Goal: Communication & Community: Ask a question

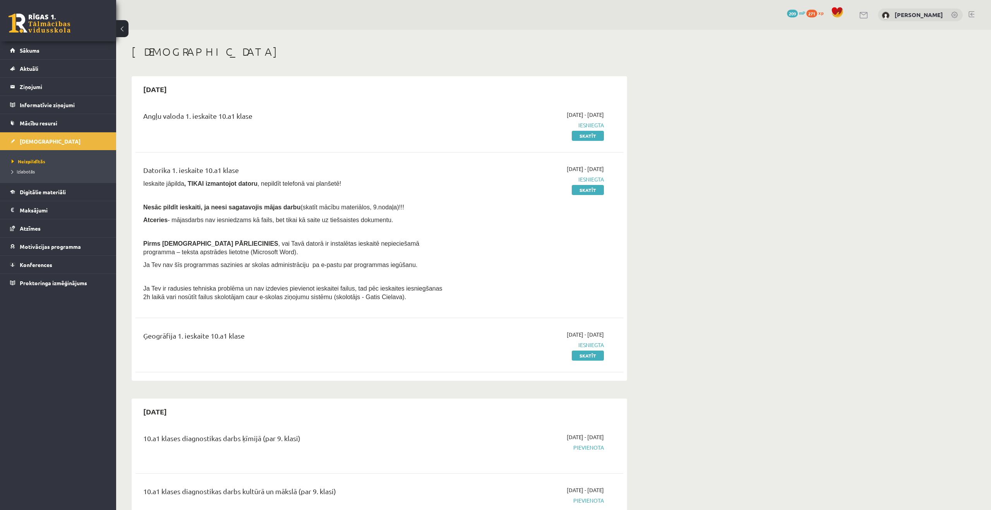
scroll to position [4, 0]
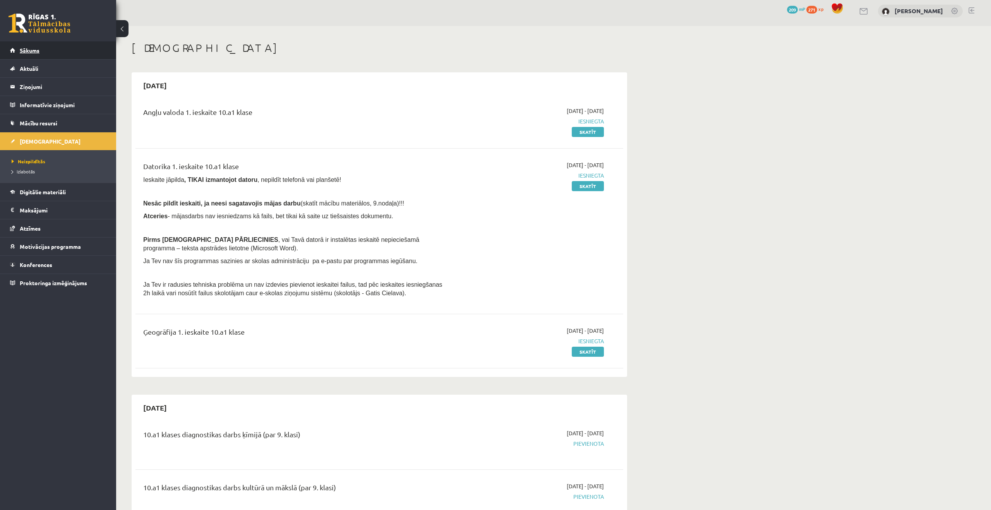
click at [38, 49] on span "Sākums" at bounding box center [30, 50] width 20 height 7
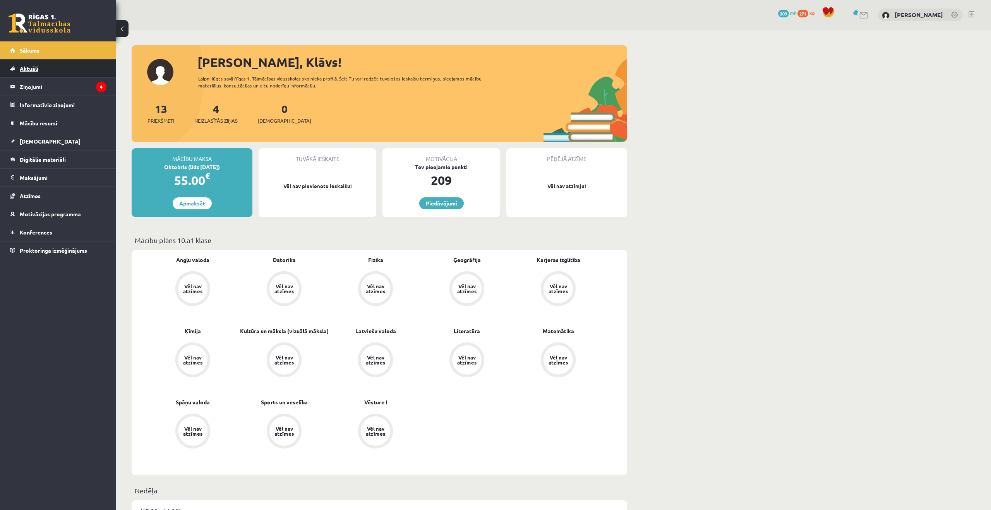
click at [62, 71] on link "Aktuāli" at bounding box center [58, 69] width 96 height 18
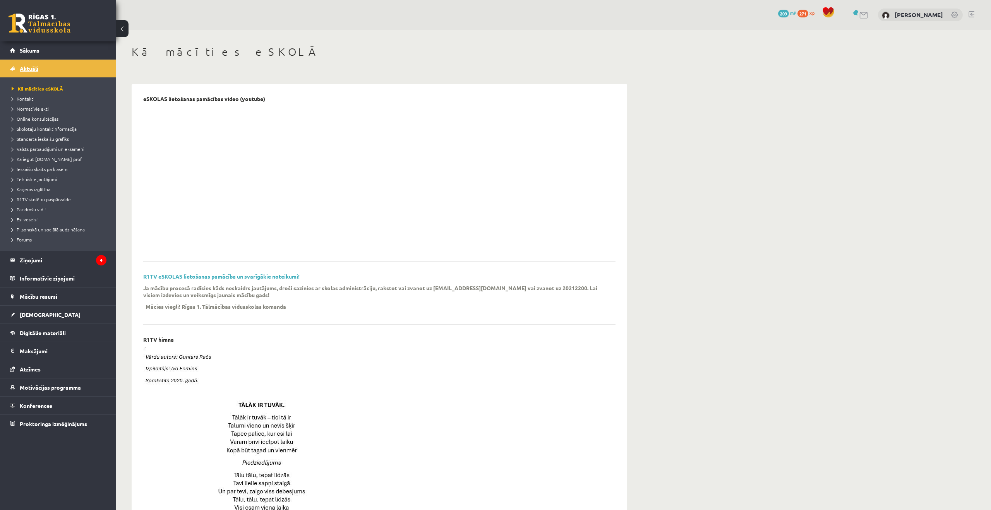
click at [54, 73] on link "Aktuāli" at bounding box center [58, 69] width 96 height 18
click at [39, 49] on link "Sākums" at bounding box center [58, 50] width 96 height 18
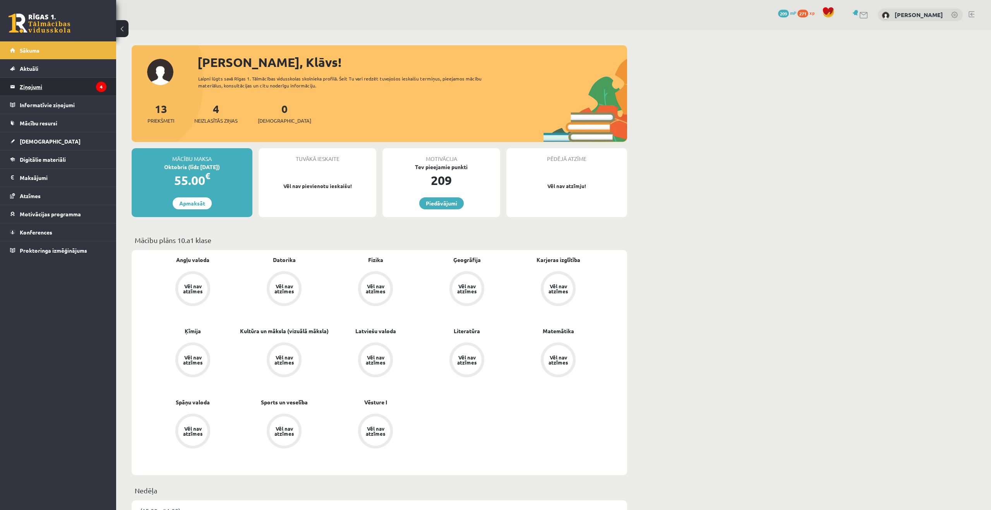
click at [45, 86] on legend "Ziņojumi 4" at bounding box center [63, 87] width 87 height 18
click at [39, 84] on legend "Ziņojumi 4" at bounding box center [63, 87] width 87 height 18
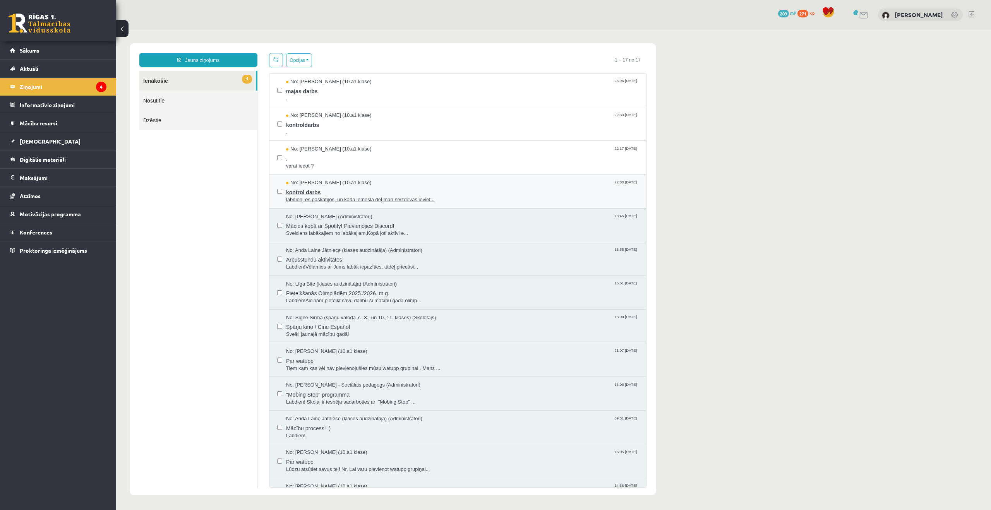
click at [322, 198] on span "labdien, es paskatījos, un kāda iemesla dēļ man neizdevās ieviet..." at bounding box center [462, 199] width 352 height 7
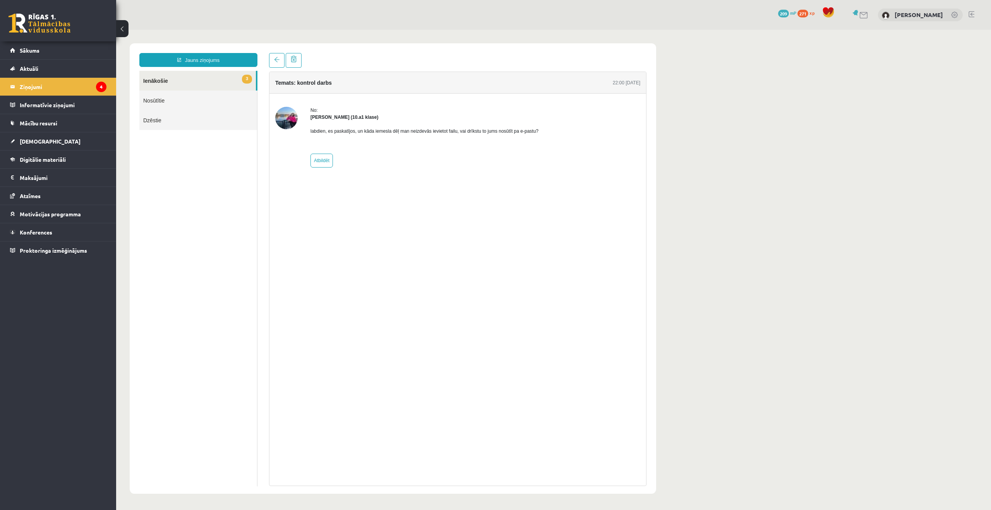
click at [322, 116] on strong "Polina Jeluškina (10.a1 klase)" at bounding box center [344, 117] width 68 height 5
click at [185, 81] on link "3 Ienākošie" at bounding box center [197, 81] width 116 height 20
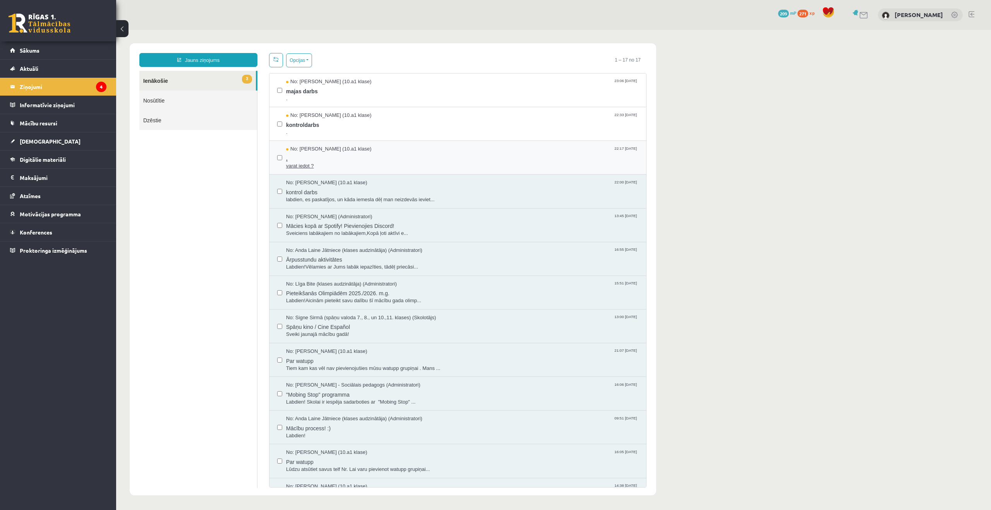
click at [337, 161] on span "." at bounding box center [462, 158] width 352 height 10
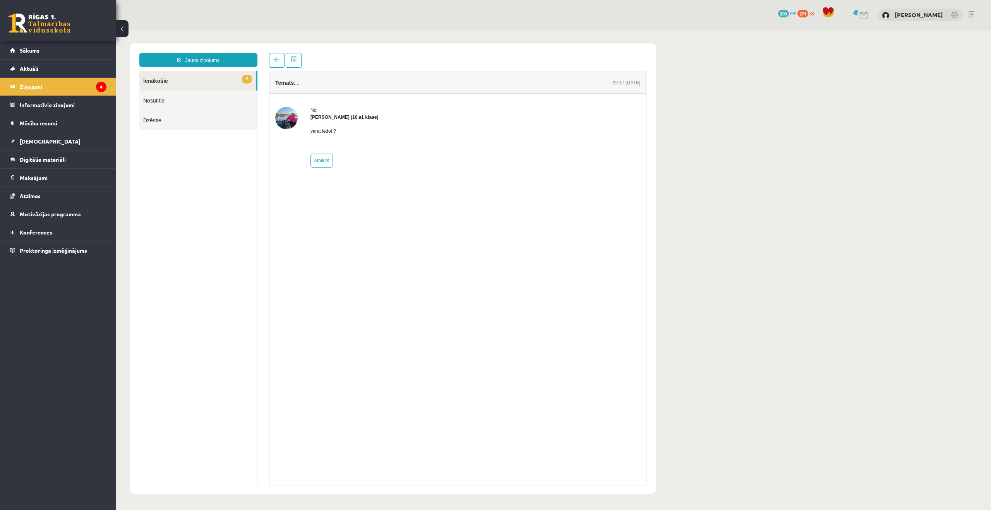
click at [221, 85] on link "2 Ienākošie" at bounding box center [197, 81] width 116 height 20
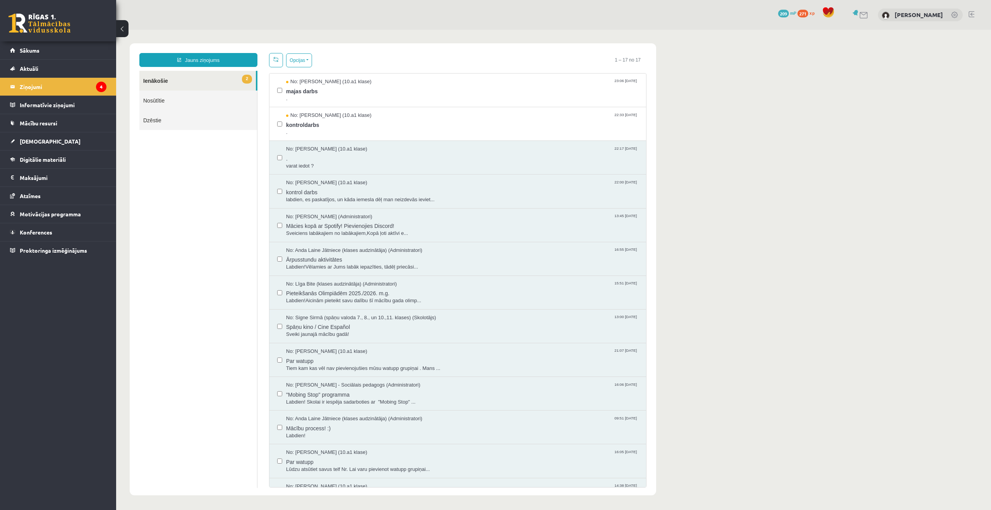
click at [180, 74] on link "2 Ienākošie" at bounding box center [197, 81] width 116 height 20
click at [342, 126] on span "kontroldarbs" at bounding box center [462, 124] width 352 height 10
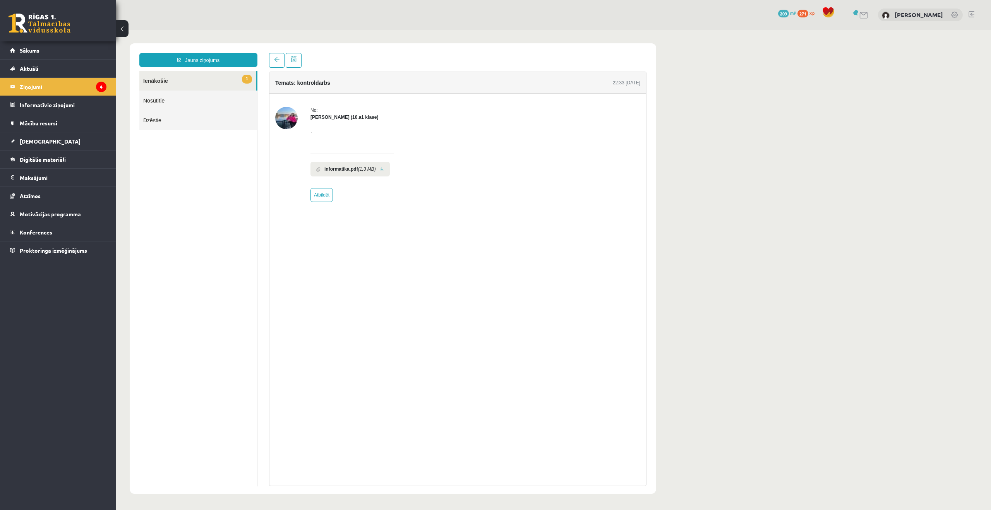
click at [180, 75] on link "1 Ienākošie" at bounding box center [197, 81] width 116 height 20
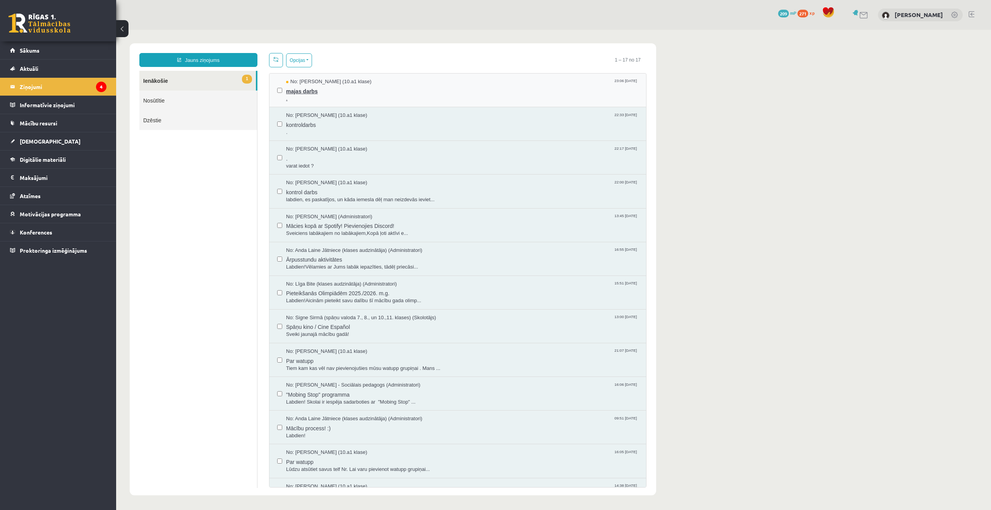
click at [317, 83] on span "No: Polina Jeluškina (10.a1 klase)" at bounding box center [329, 81] width 86 height 7
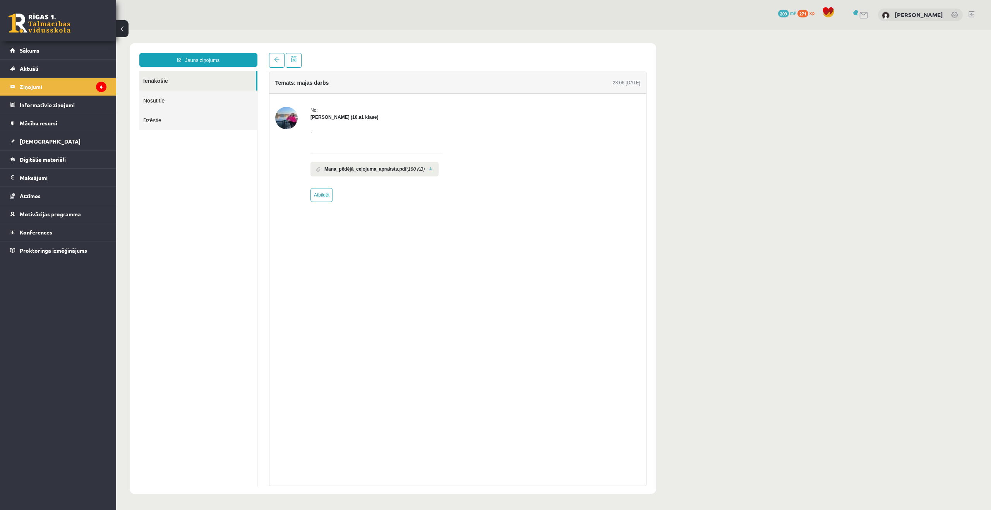
click at [238, 82] on link "Ienākošie" at bounding box center [197, 81] width 116 height 20
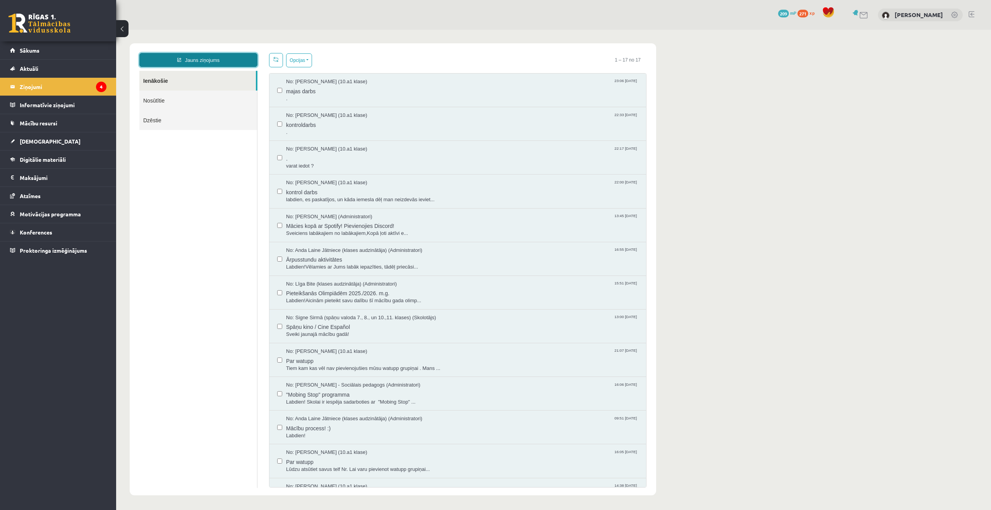
click at [228, 60] on link "Jauns ziņojums" at bounding box center [198, 60] width 118 height 14
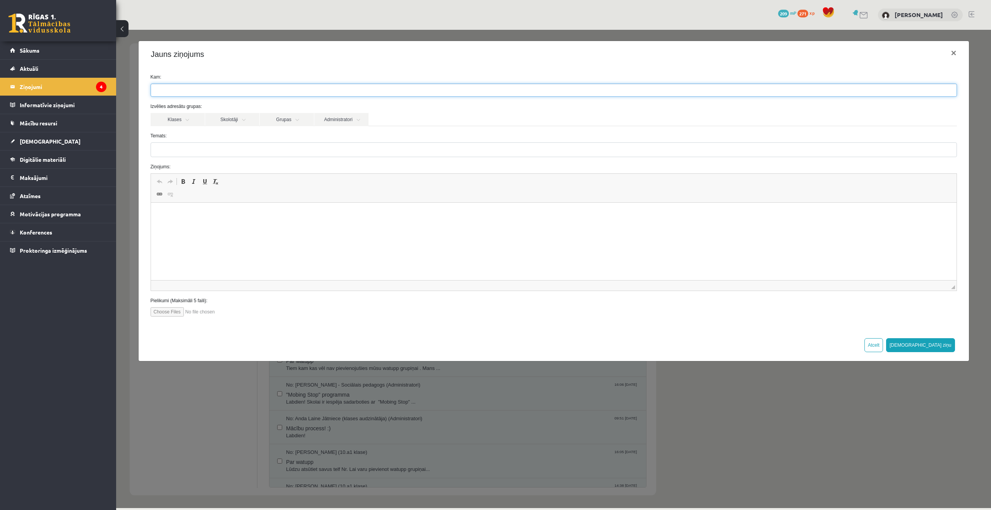
click at [208, 89] on ul at bounding box center [553, 90] width 805 height 12
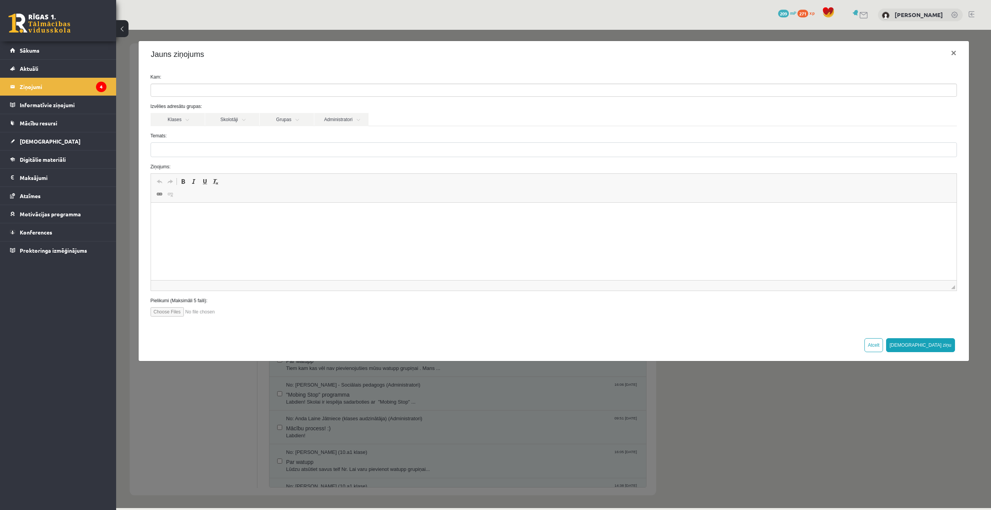
drag, startPoint x: 217, startPoint y: 74, endPoint x: 202, endPoint y: 101, distance: 31.0
click at [216, 74] on label "Kam:" at bounding box center [554, 77] width 818 height 7
click at [188, 121] on link "Klases" at bounding box center [178, 119] width 54 height 13
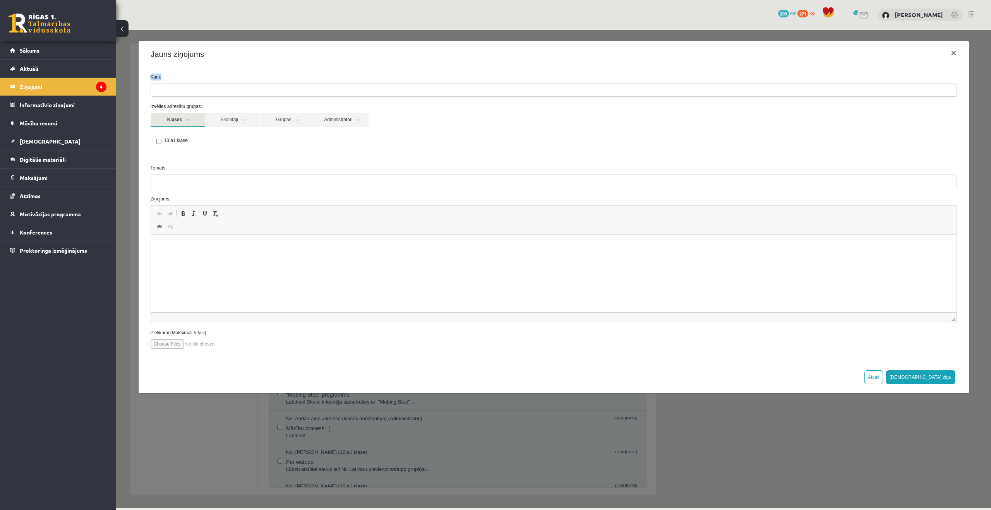
click at [188, 121] on link "Klases" at bounding box center [178, 120] width 54 height 14
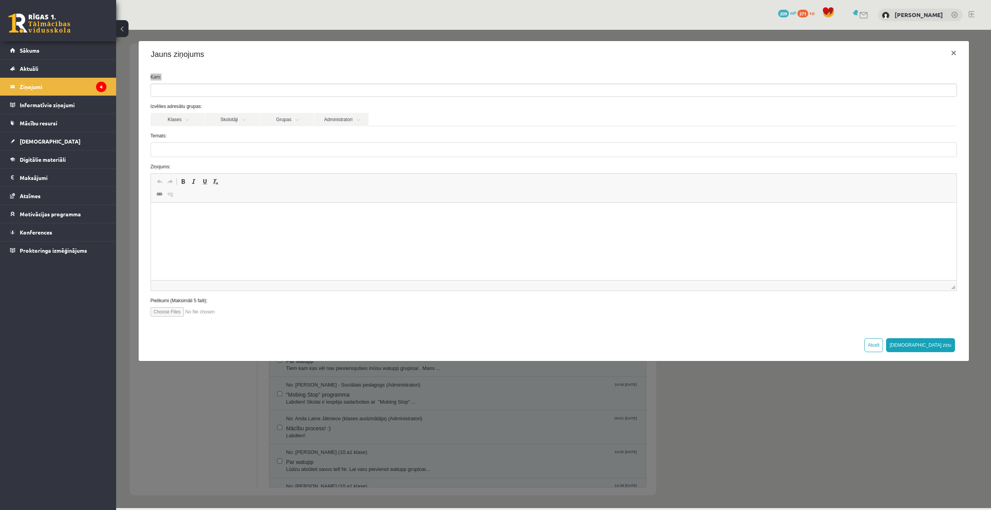
click at [110, 87] on li "Ziņojumi 4" at bounding box center [58, 86] width 116 height 18
click at [99, 87] on icon "4" at bounding box center [101, 87] width 10 height 10
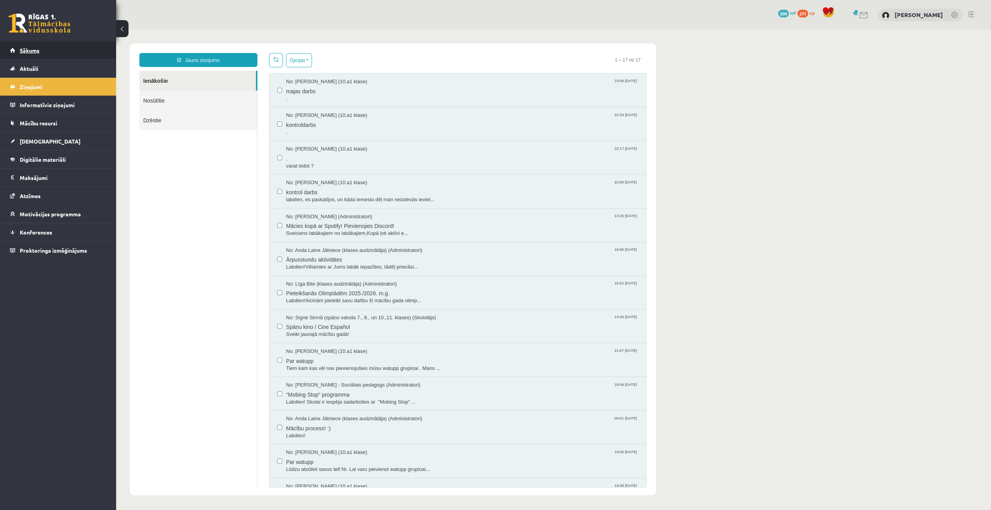
click at [40, 51] on link "Sākums" at bounding box center [58, 50] width 96 height 18
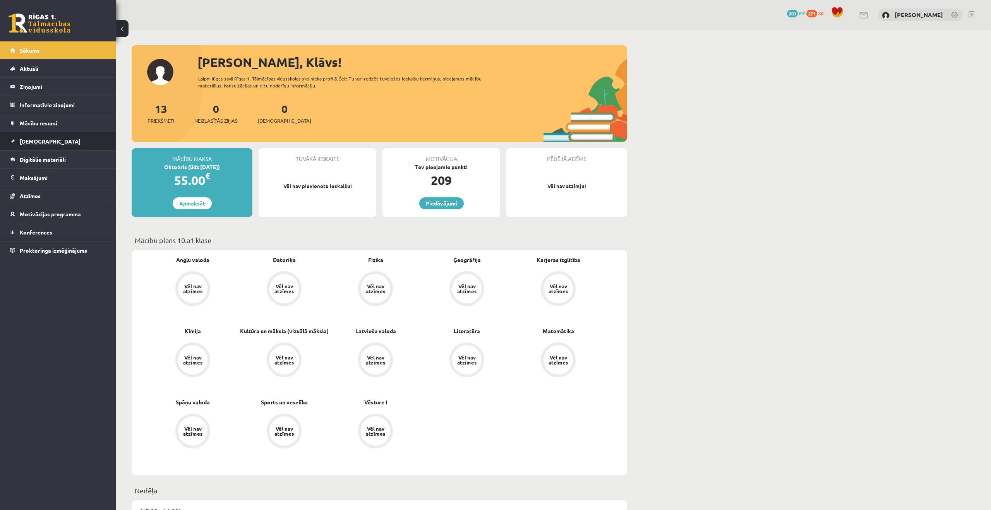
click at [34, 139] on span "[DEMOGRAPHIC_DATA]" at bounding box center [50, 141] width 61 height 7
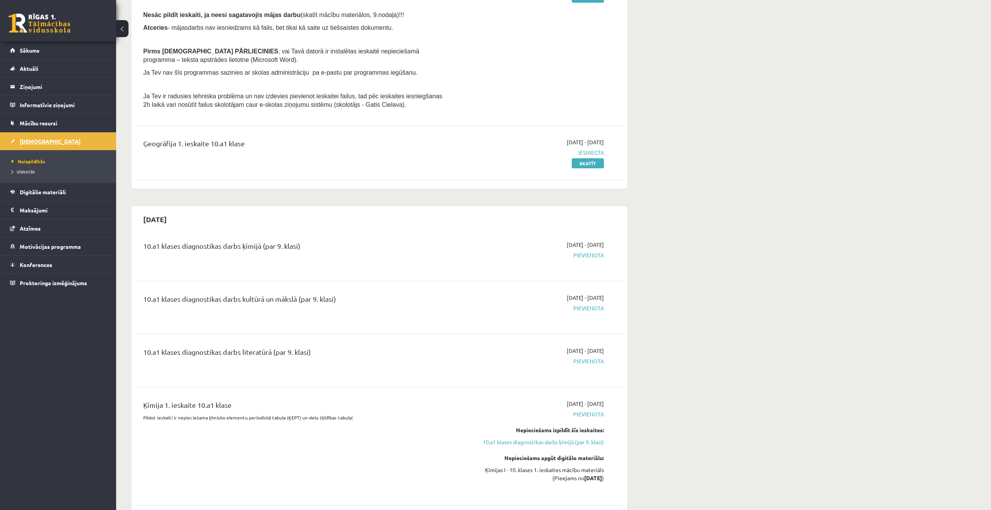
scroll to position [207, 0]
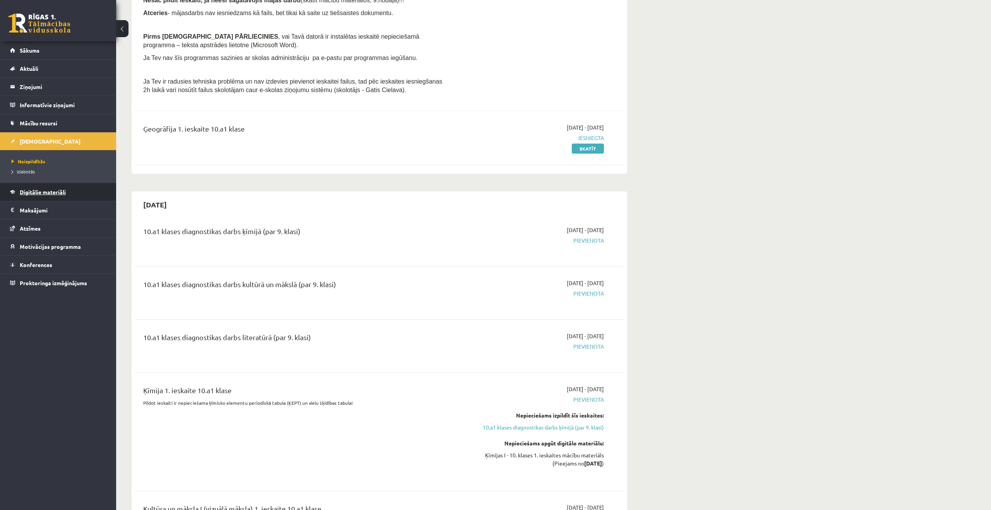
click at [31, 189] on span "Digitālie materiāli" at bounding box center [43, 191] width 46 height 7
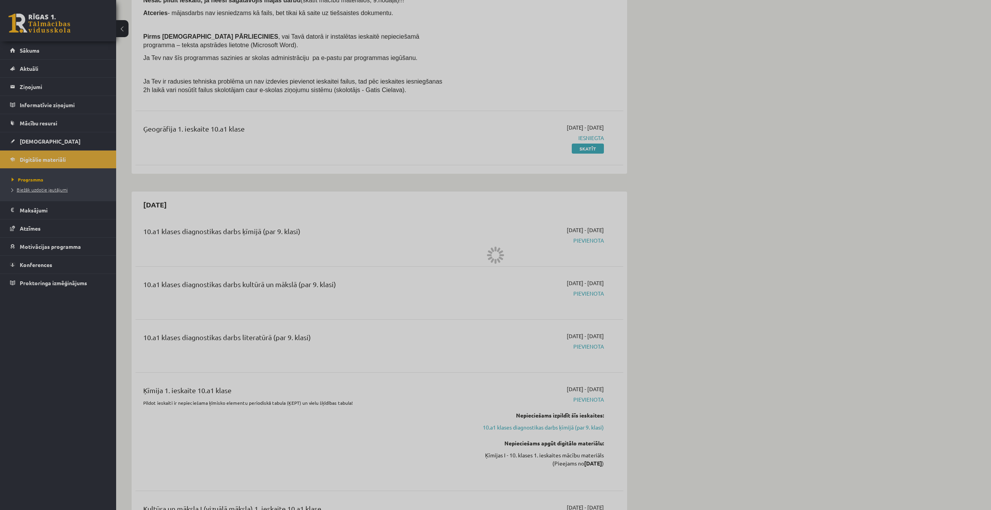
scroll to position [19, 0]
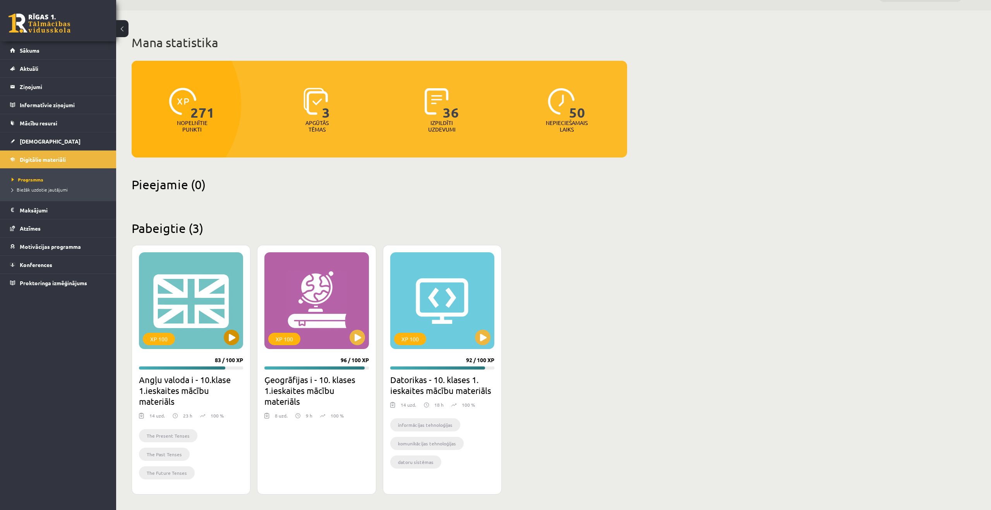
click at [240, 334] on div "XP 100" at bounding box center [191, 300] width 104 height 97
